Goal: Task Accomplishment & Management: Manage account settings

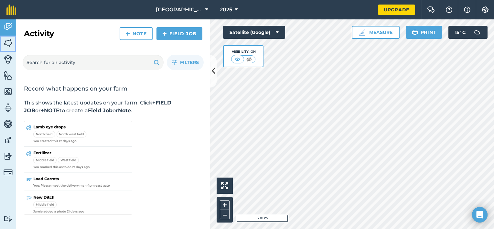
click at [13, 39] on link "Fields" at bounding box center [8, 44] width 16 height 16
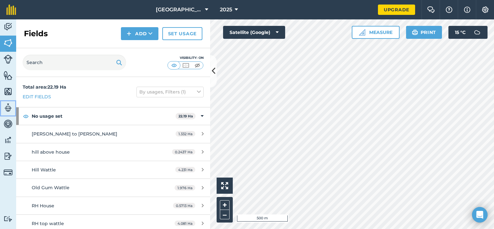
click at [8, 111] on img at bounding box center [8, 108] width 9 height 10
select select "MEMBER"
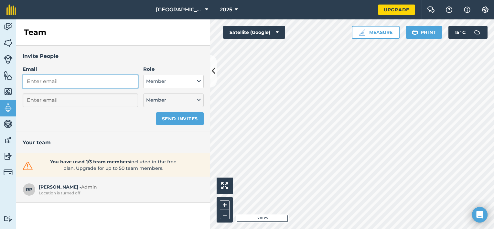
click at [58, 84] on input "Email" at bounding box center [80, 82] width 115 height 14
type input "c"
select select "MEMBER"
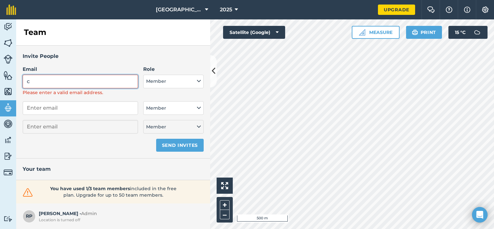
type input "[PERSON_NAME][EMAIL_ADDRESS][PERSON_NAME][DOMAIN_NAME]"
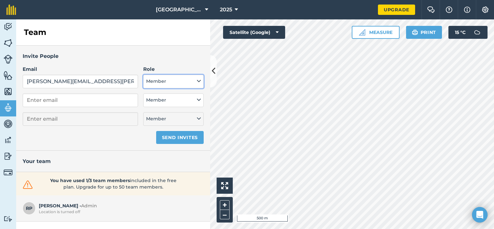
click at [156, 81] on button "Member" at bounding box center [173, 82] width 60 height 14
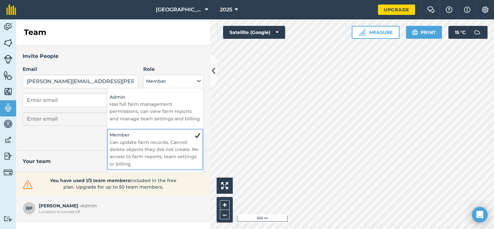
click at [151, 143] on p "Can update farm records. Cannot delete objects they did not create. No access t…" at bounding box center [155, 153] width 91 height 29
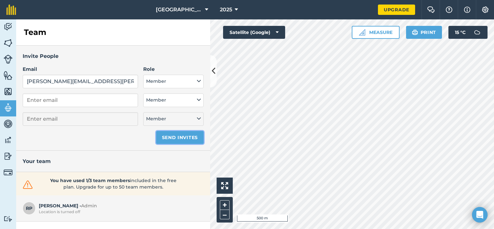
click at [173, 136] on button "Send invites" at bounding box center [179, 137] width 47 height 13
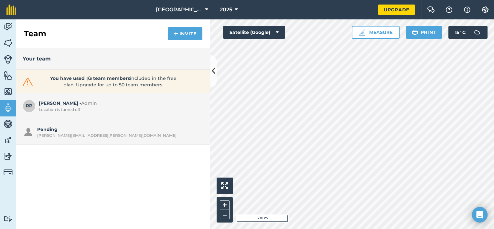
click at [64, 144] on div "Your team You have used 1/3 team members included in the free plan. Upgrade for…" at bounding box center [113, 138] width 194 height 181
click at [10, 126] on img at bounding box center [8, 124] width 9 height 10
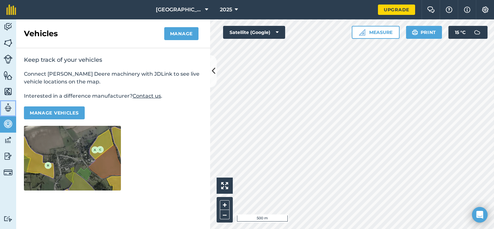
click at [8, 106] on img at bounding box center [8, 108] width 9 height 10
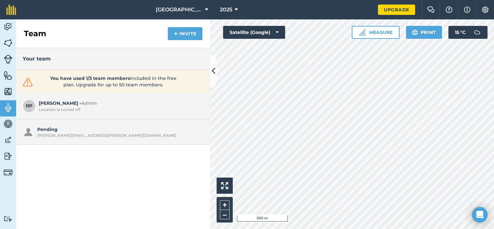
click at [184, 27] on div "Team Invite" at bounding box center [113, 33] width 194 height 29
click at [184, 30] on button "Invite" at bounding box center [185, 33] width 35 height 13
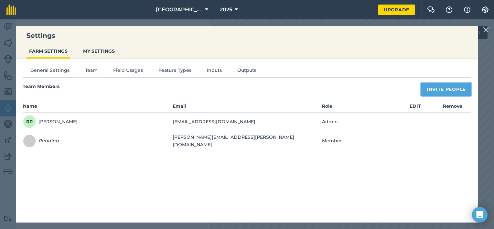
click at [450, 91] on button "Invite People" at bounding box center [446, 89] width 50 height 13
select select "MEMBER"
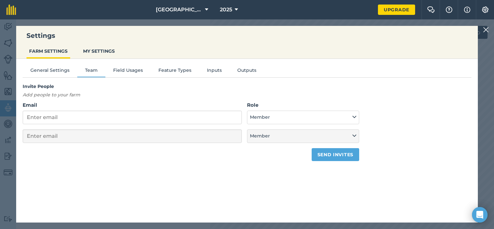
click at [486, 28] on img at bounding box center [486, 30] width 6 height 8
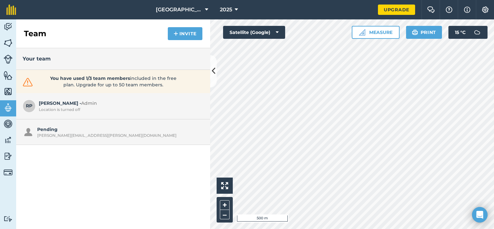
click at [86, 132] on div "Pending [PERSON_NAME][EMAIL_ADDRESS][PERSON_NAME][DOMAIN_NAME]" at bounding box center [118, 132] width 163 height 12
click at [7, 121] on img at bounding box center [8, 124] width 9 height 10
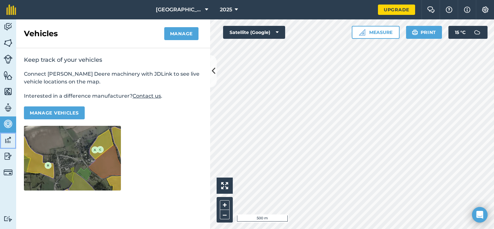
click at [7, 144] on img at bounding box center [8, 140] width 9 height 10
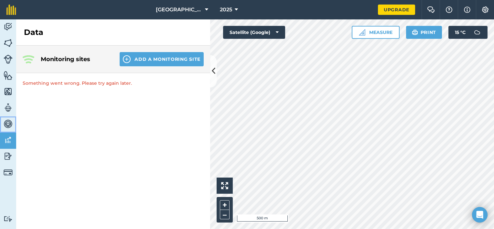
click at [8, 123] on img at bounding box center [8, 124] width 9 height 10
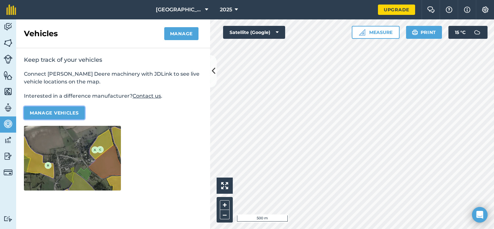
click at [74, 113] on button "Manage vehicles" at bounding box center [54, 112] width 61 height 13
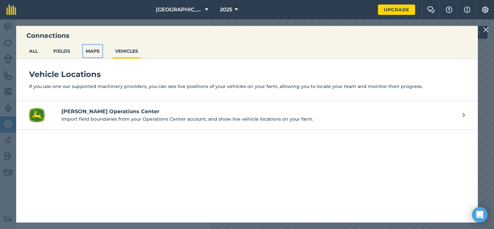
click at [102, 53] on button "MAPS" at bounding box center [92, 51] width 19 height 12
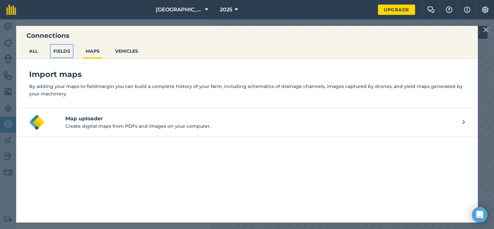
click at [64, 50] on button "FIELDS" at bounding box center [62, 51] width 22 height 12
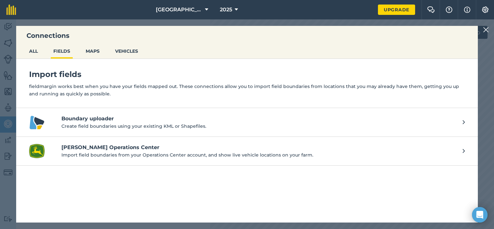
click at [41, 47] on ul "ALL FIELDS MAPS VEHICLES" at bounding box center [246, 52] width 461 height 14
click at [35, 50] on button "ALL" at bounding box center [33, 51] width 14 height 12
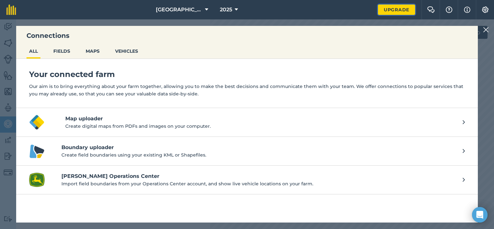
click at [394, 12] on link "Upgrade" at bounding box center [396, 10] width 37 height 10
click at [490, 28] on div at bounding box center [487, 30] width 8 height 8
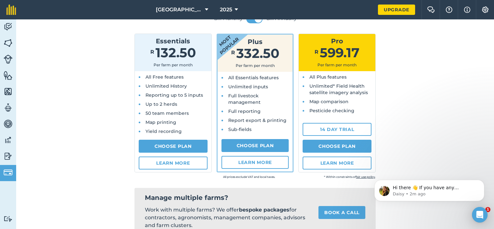
scroll to position [67, 0]
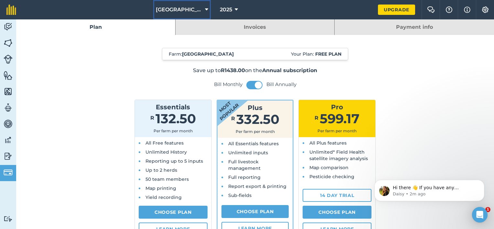
click at [184, 6] on span "[GEOGRAPHIC_DATA]" at bounding box center [179, 10] width 47 height 8
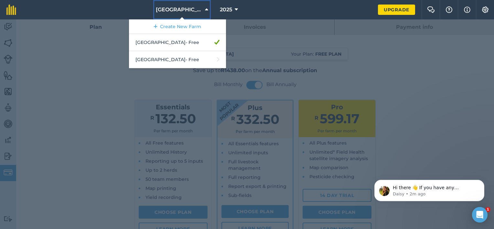
click at [184, 6] on span "[GEOGRAPHIC_DATA]" at bounding box center [179, 10] width 47 height 8
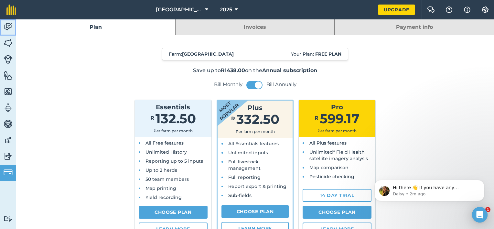
click at [11, 24] on img at bounding box center [8, 27] width 9 height 10
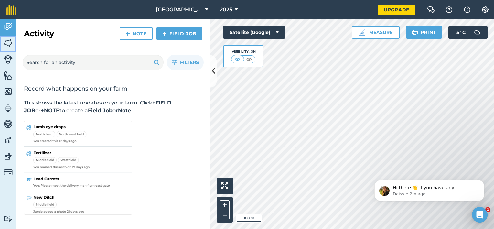
click at [6, 48] on link "Fields" at bounding box center [8, 44] width 16 height 16
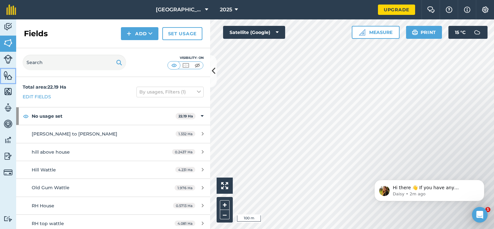
click at [11, 71] on img at bounding box center [8, 75] width 9 height 10
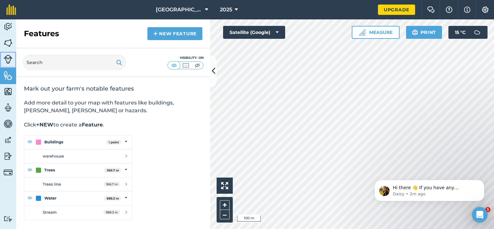
click at [10, 60] on img at bounding box center [8, 59] width 9 height 9
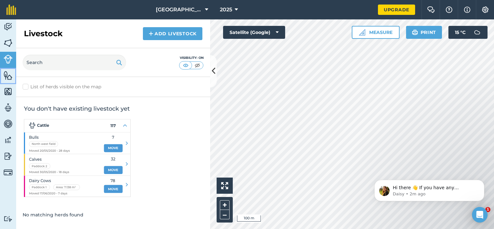
click at [9, 77] on img at bounding box center [8, 75] width 9 height 10
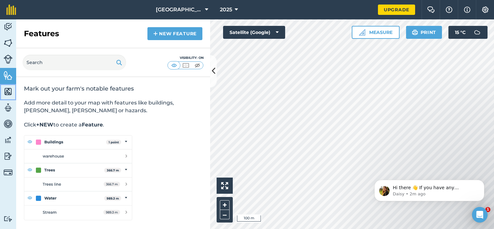
click at [11, 91] on img at bounding box center [8, 92] width 9 height 10
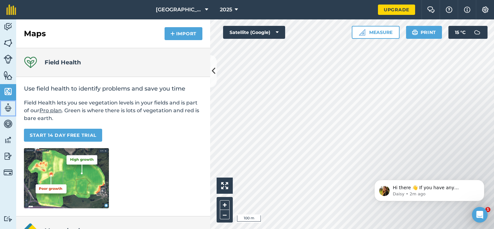
click at [13, 110] on link "Team" at bounding box center [8, 108] width 16 height 16
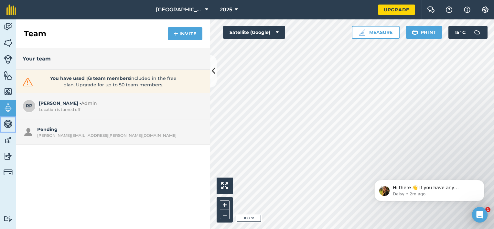
click at [10, 121] on img at bounding box center [8, 124] width 9 height 10
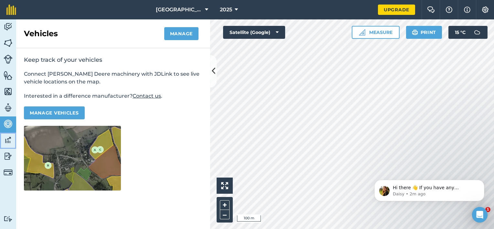
click at [9, 142] on img at bounding box center [8, 140] width 9 height 10
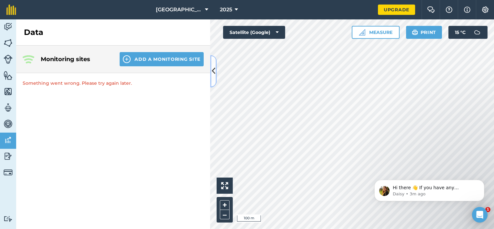
click at [211, 76] on button at bounding box center [213, 71] width 6 height 32
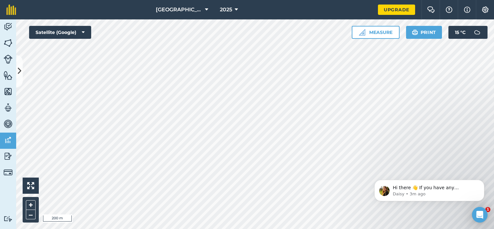
click at [286, 0] on html "[GEOGRAPHIC_DATA] 2025 Upgrade Farm Chat Help Info Settings Map printing is not…" at bounding box center [247, 114] width 494 height 229
click at [421, 195] on p "Daisy • 3m ago" at bounding box center [434, 194] width 83 height 6
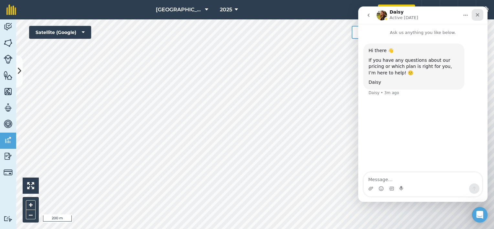
click at [478, 15] on icon "Close" at bounding box center [477, 14] width 5 height 5
